Goal: Transaction & Acquisition: Purchase product/service

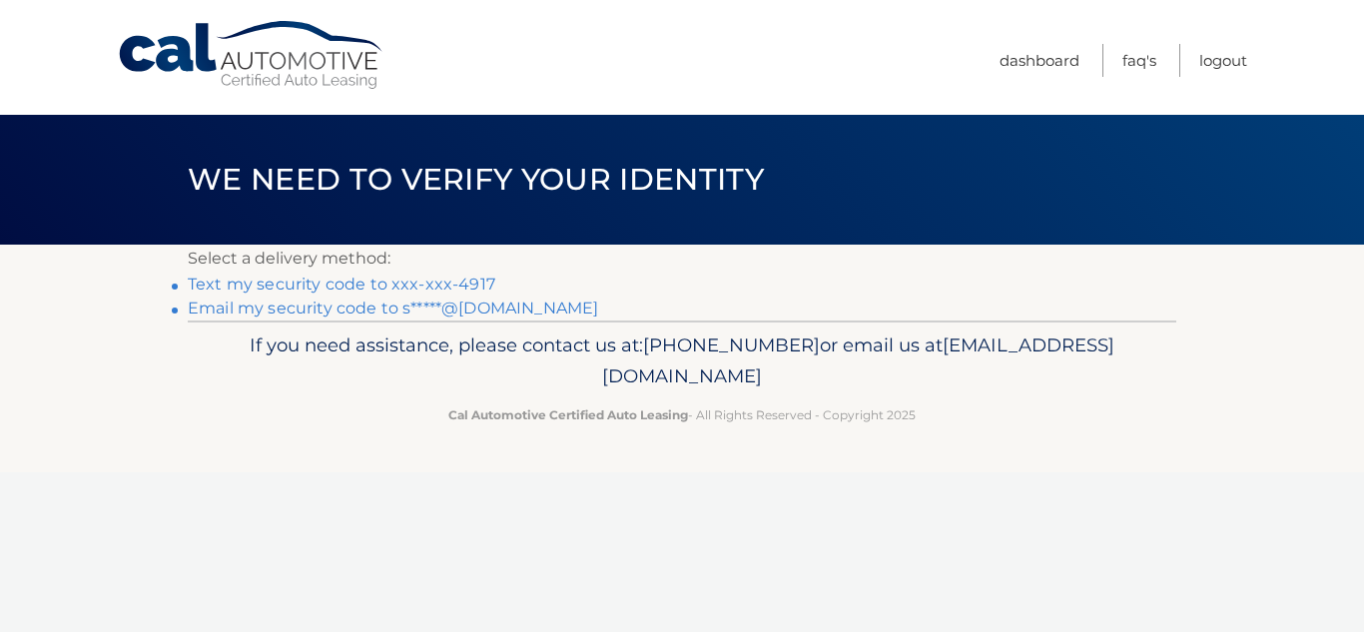
click at [385, 287] on link "Text my security code to xxx-xxx-4917" at bounding box center [342, 284] width 308 height 19
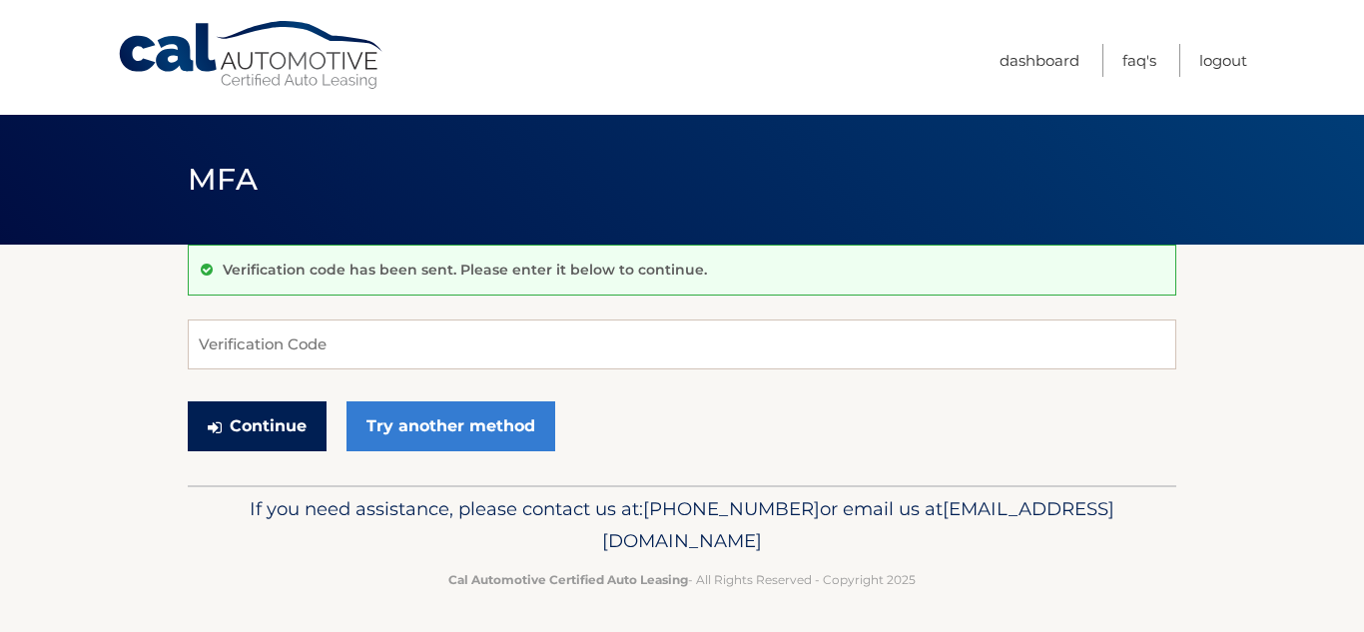
click at [275, 425] on button "Continue" at bounding box center [257, 427] width 139 height 50
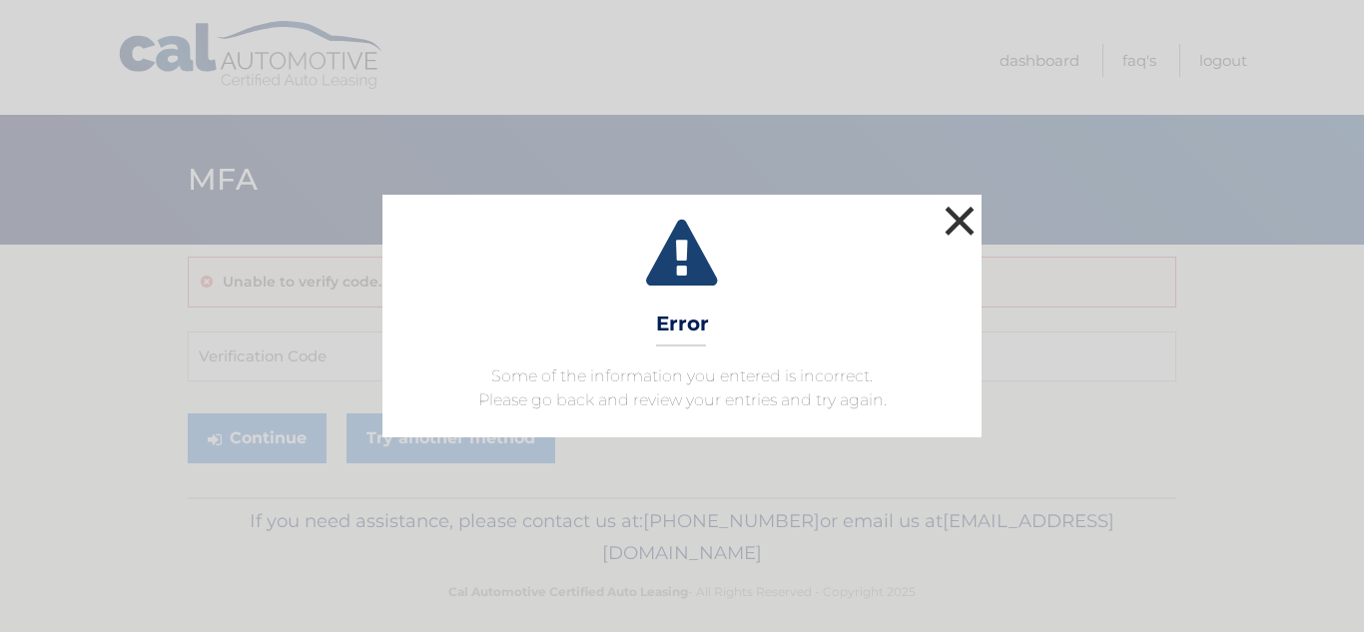
click at [969, 224] on button "×" at bounding box center [960, 221] width 40 height 40
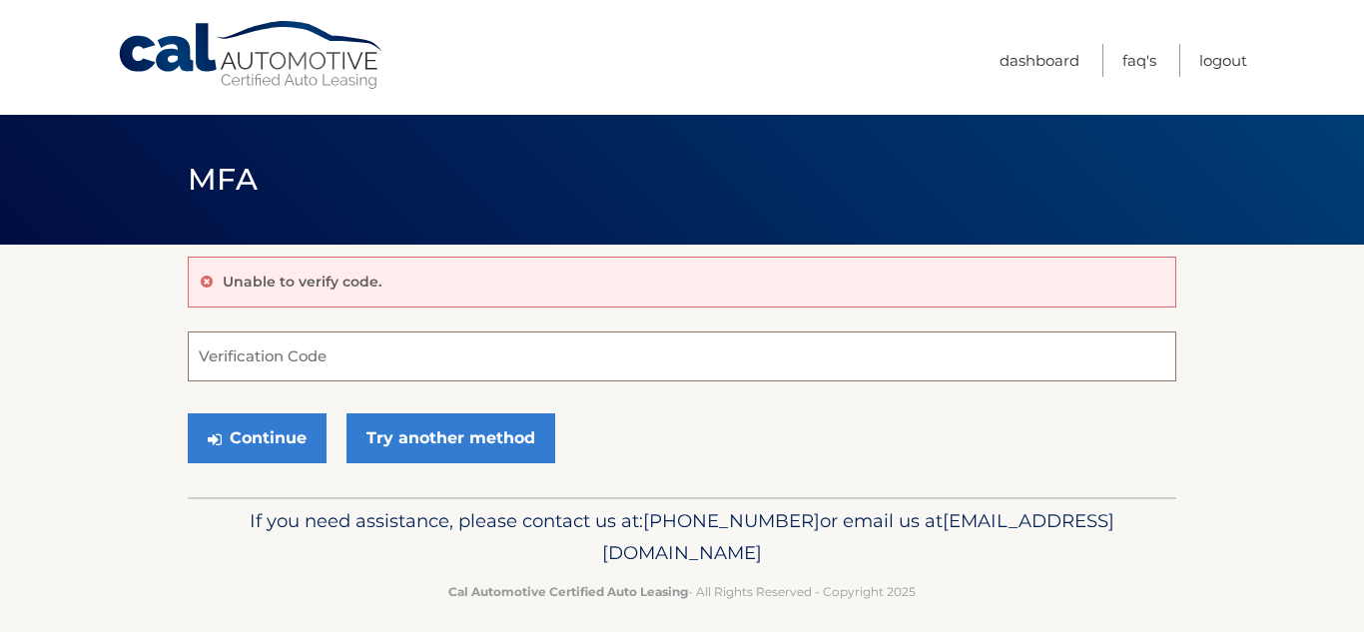
click at [557, 363] on input "Verification Code" at bounding box center [682, 357] width 989 height 50
click at [1222, 63] on link "Logout" at bounding box center [1224, 60] width 48 height 33
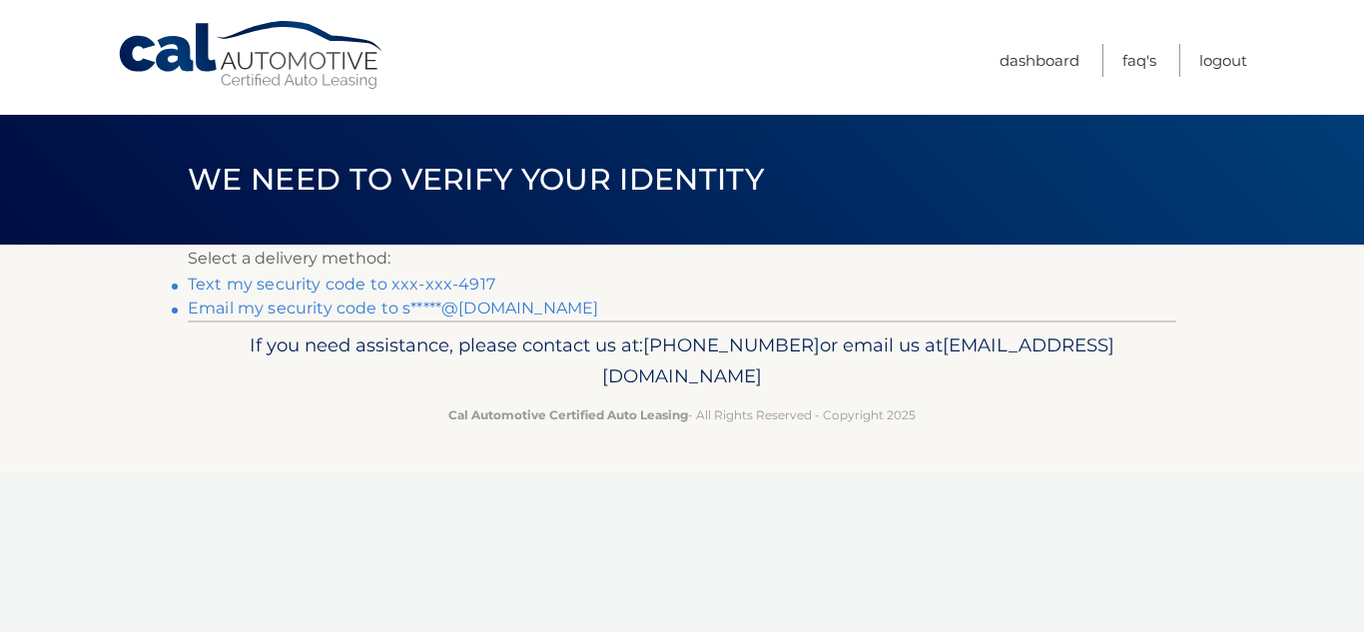
click at [339, 307] on link "Email my security code to s*****@aol.com" at bounding box center [393, 308] width 411 height 19
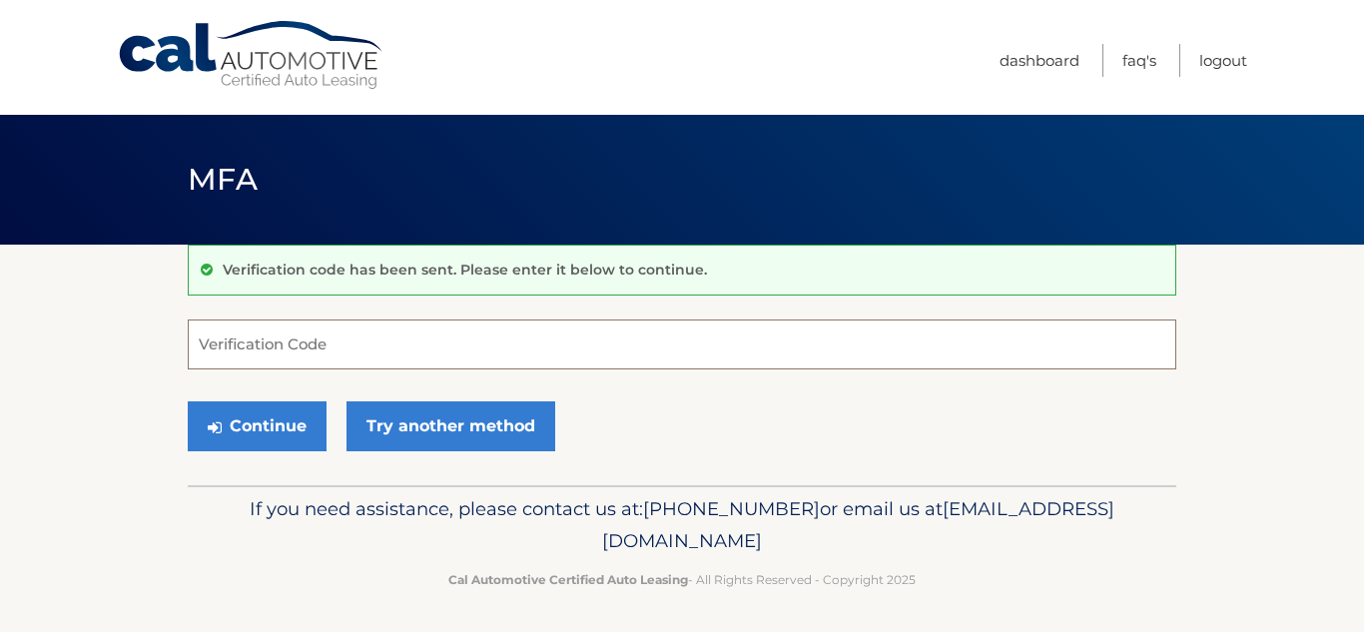
click at [350, 350] on input "Verification Code" at bounding box center [682, 345] width 989 height 50
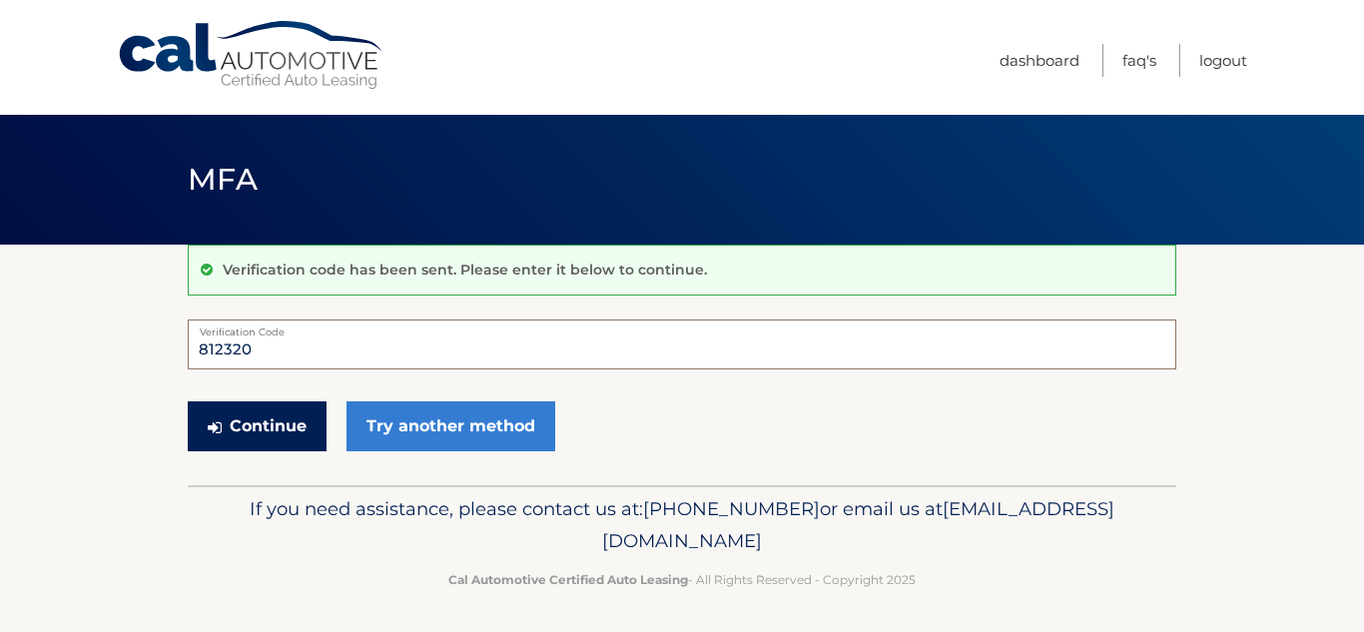
type input "812320"
click at [286, 423] on button "Continue" at bounding box center [257, 427] width 139 height 50
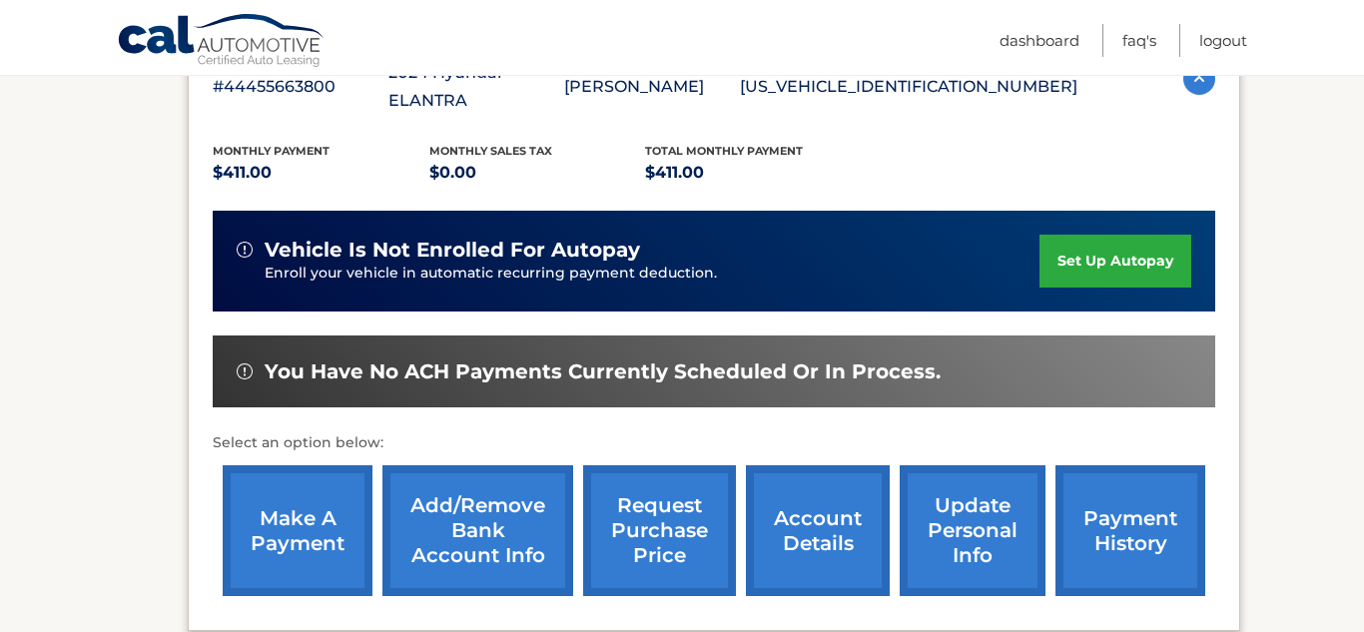
scroll to position [399, 0]
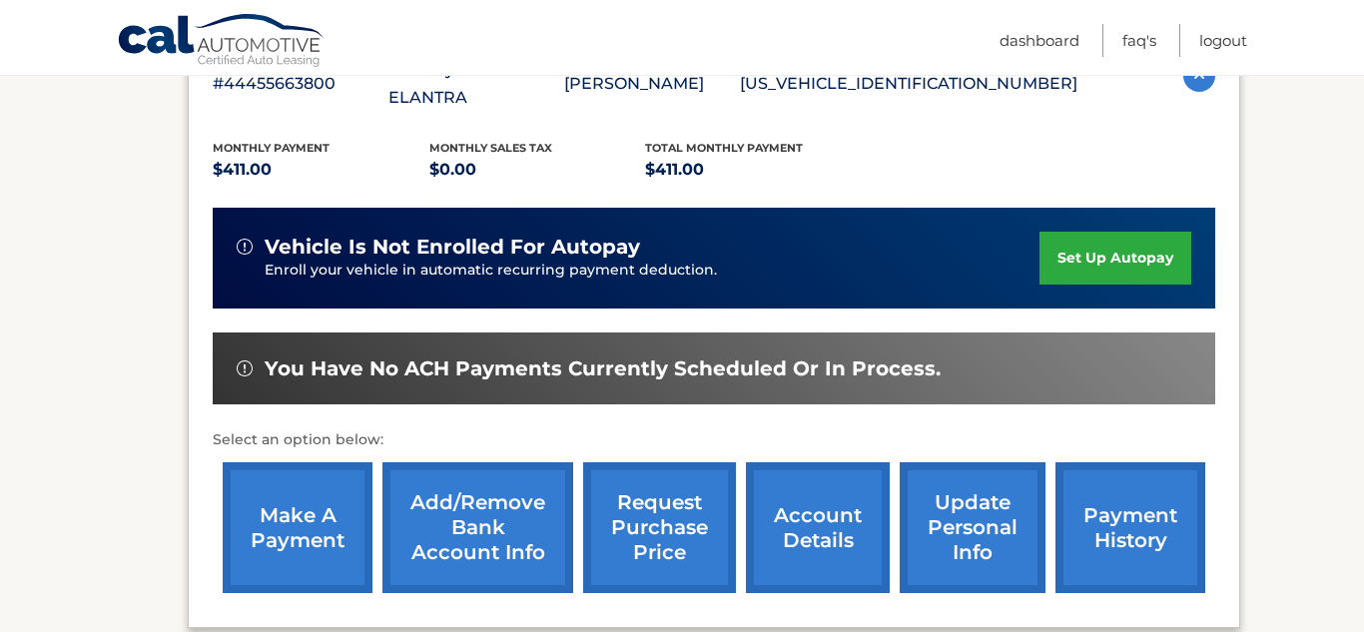
click at [296, 483] on link "make a payment" at bounding box center [298, 527] width 150 height 131
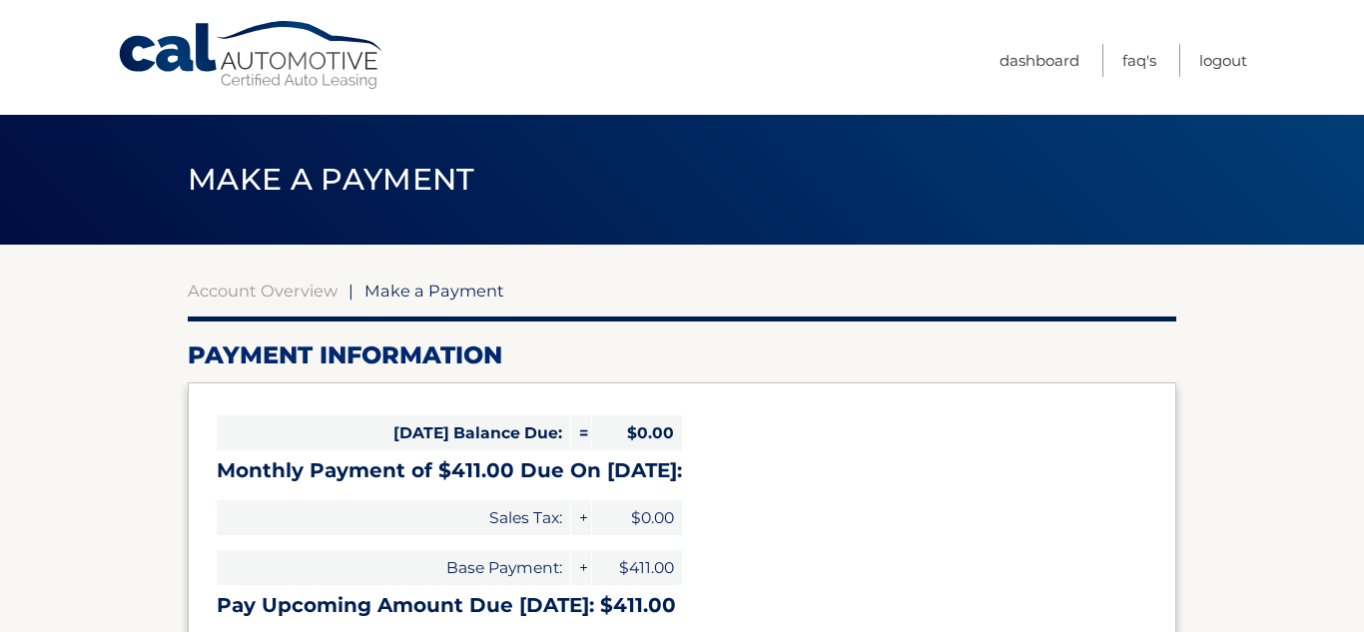
select select "YjAxZTRlMzgtYWMwOC00NDVjLThkMjUtNjMwOGZjNTM0MDRh"
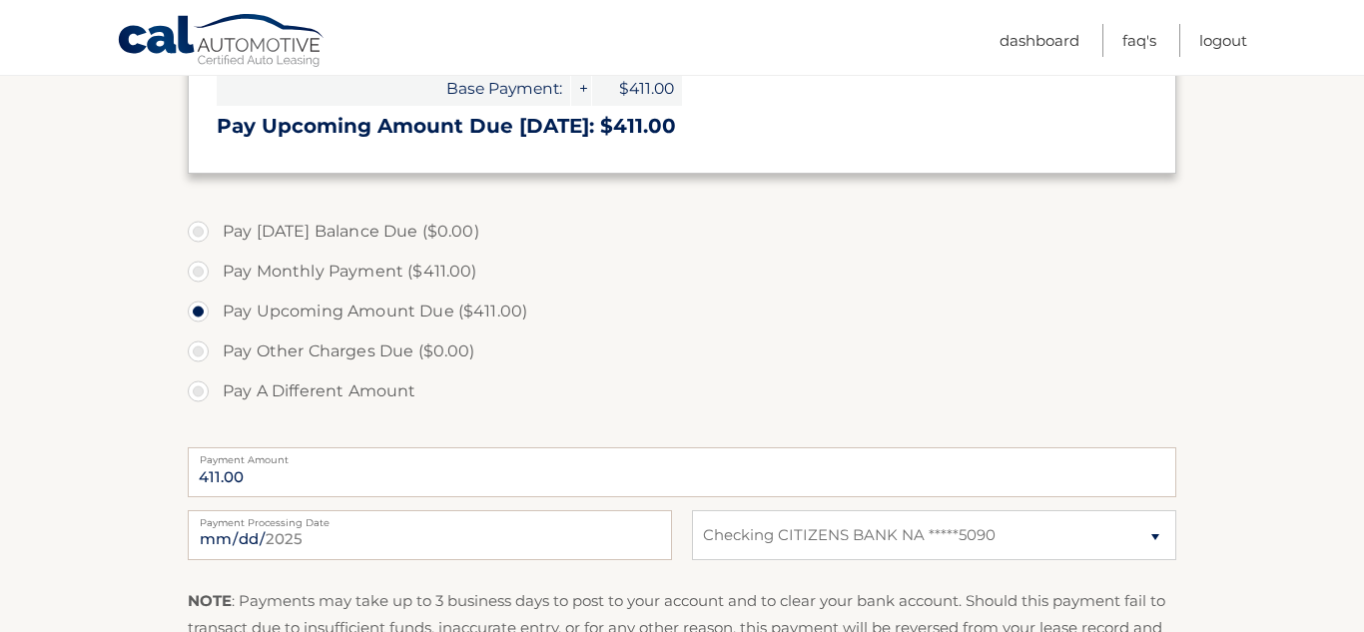
scroll to position [496, 0]
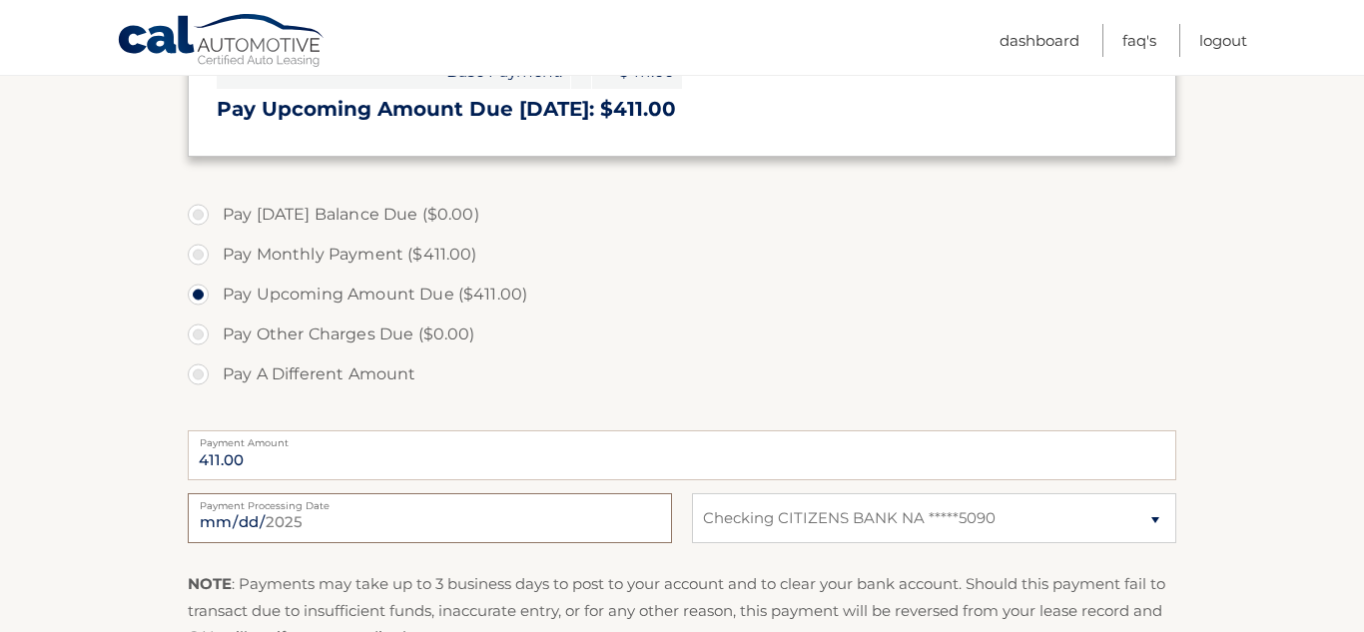
click at [352, 524] on input "2025-08-29" at bounding box center [430, 518] width 484 height 50
type input "2025-09-02"
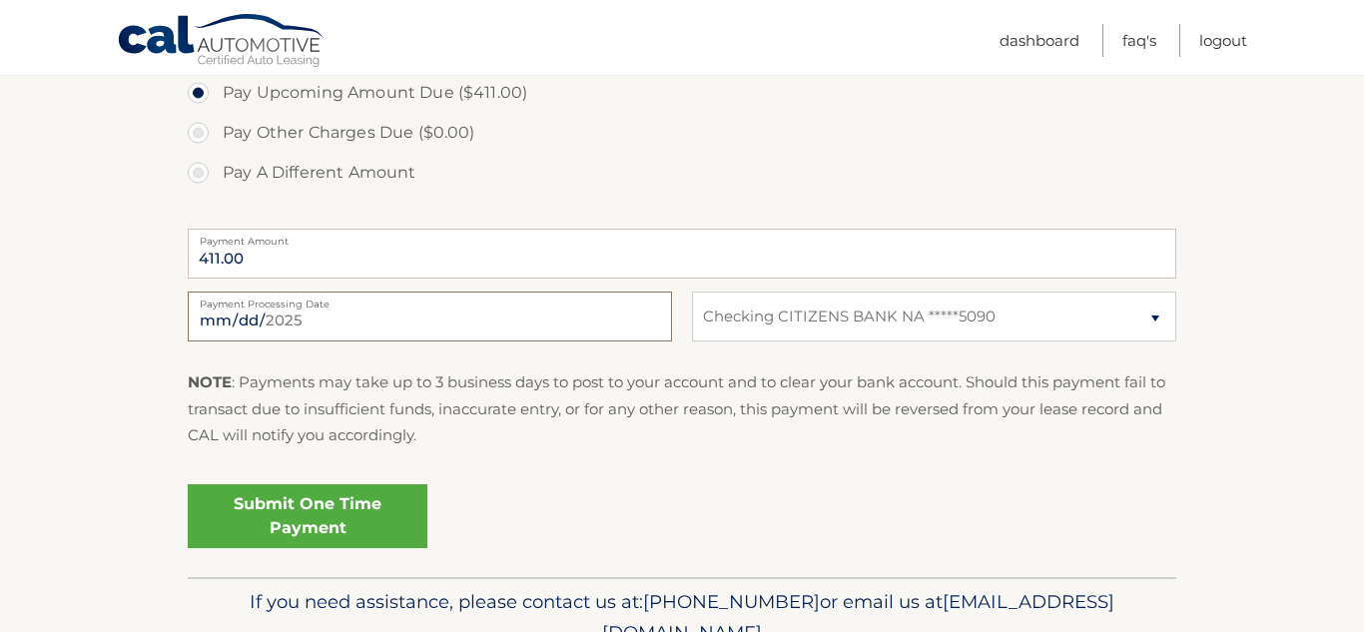
scroll to position [718, 0]
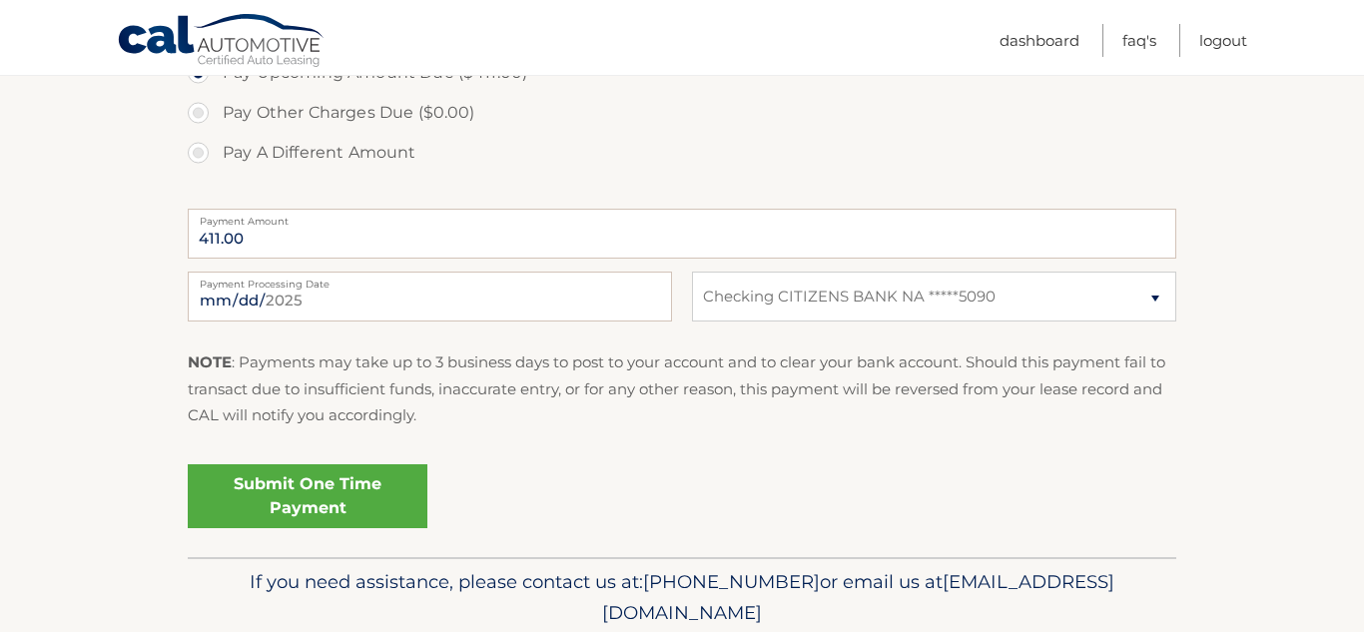
click at [324, 487] on link "Submit One Time Payment" at bounding box center [308, 496] width 240 height 64
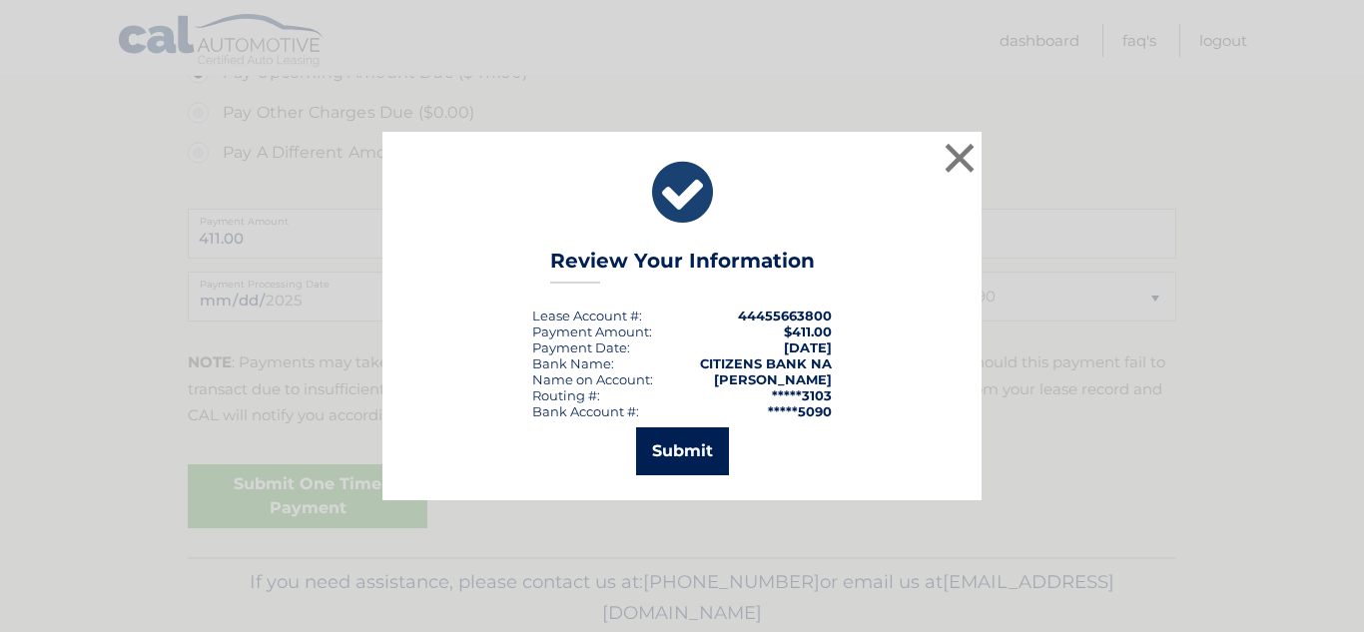
click at [676, 443] on button "Submit" at bounding box center [682, 451] width 93 height 48
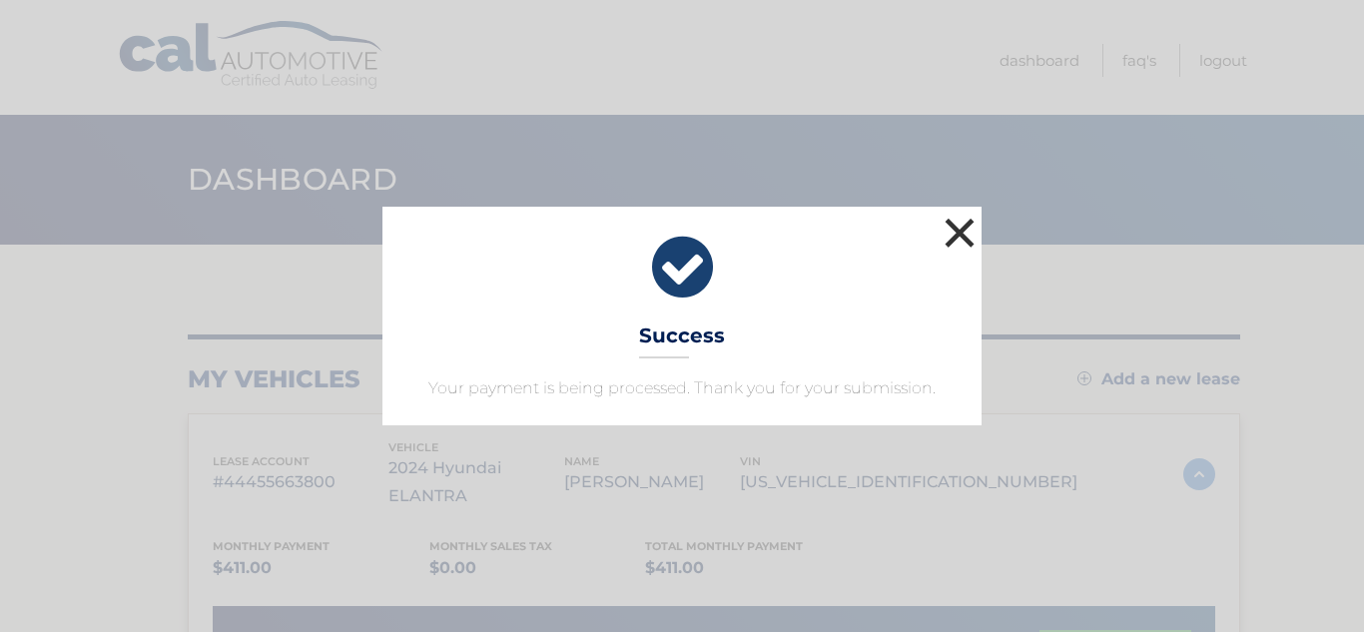
click at [966, 237] on button "×" at bounding box center [960, 233] width 40 height 40
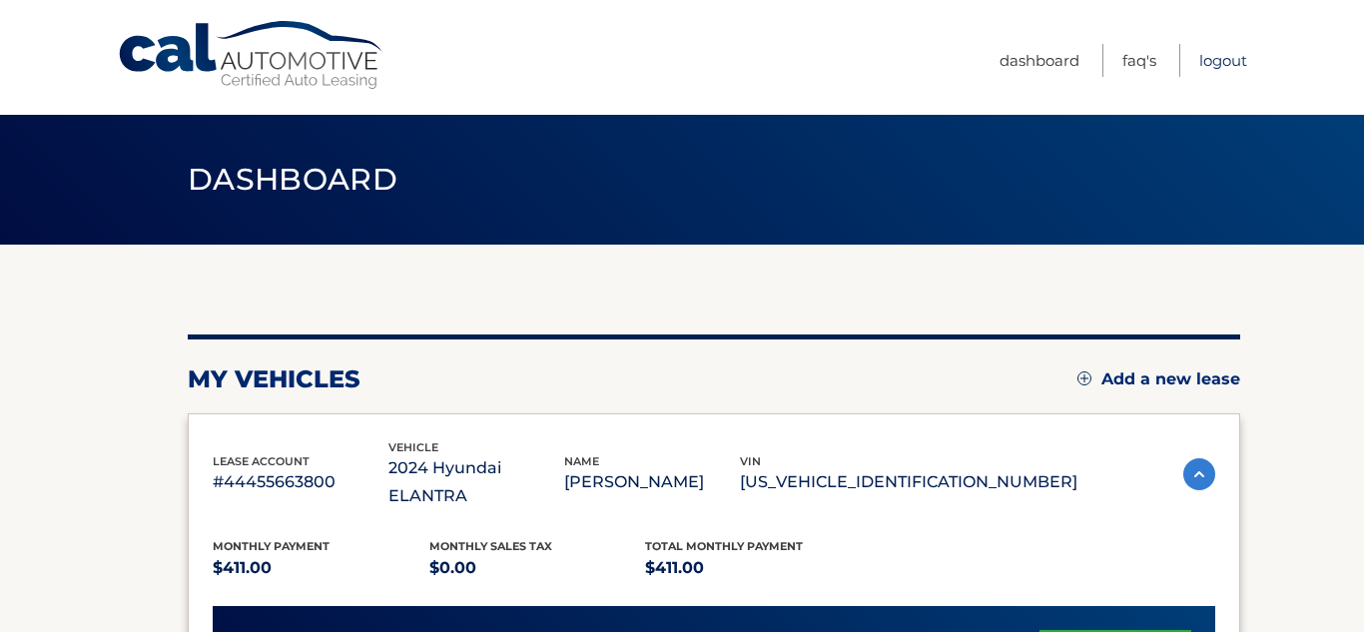
click at [1220, 60] on link "Logout" at bounding box center [1224, 60] width 48 height 33
